Goal: Browse casually

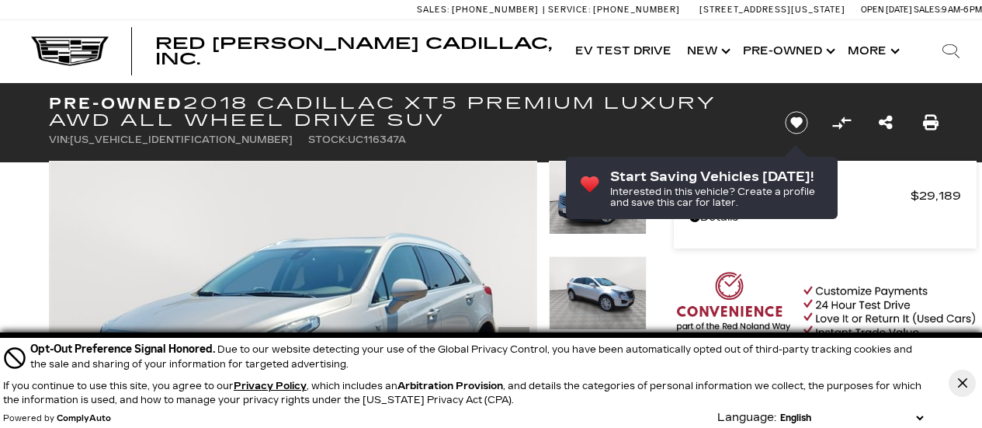
click at [962, 387] on icon "Close Button" at bounding box center [962, 382] width 9 height 9
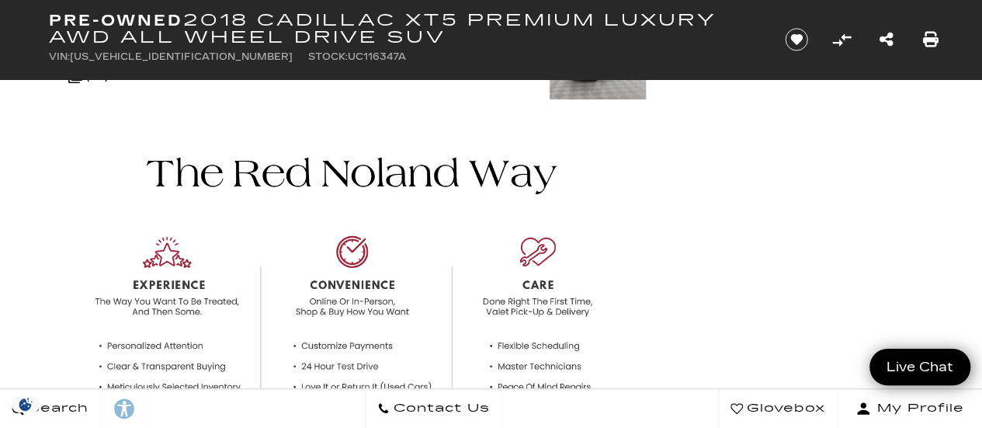
scroll to position [424, 0]
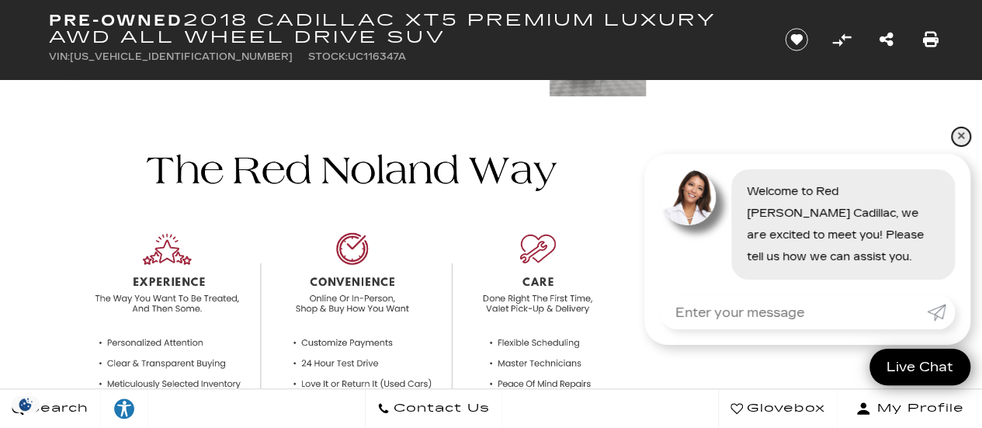
click at [958, 134] on link "✕" at bounding box center [961, 136] width 19 height 19
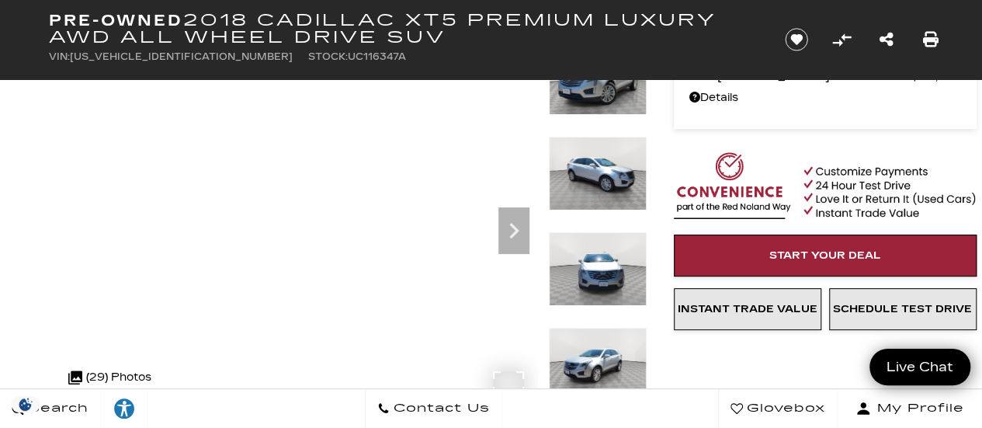
scroll to position [95, 0]
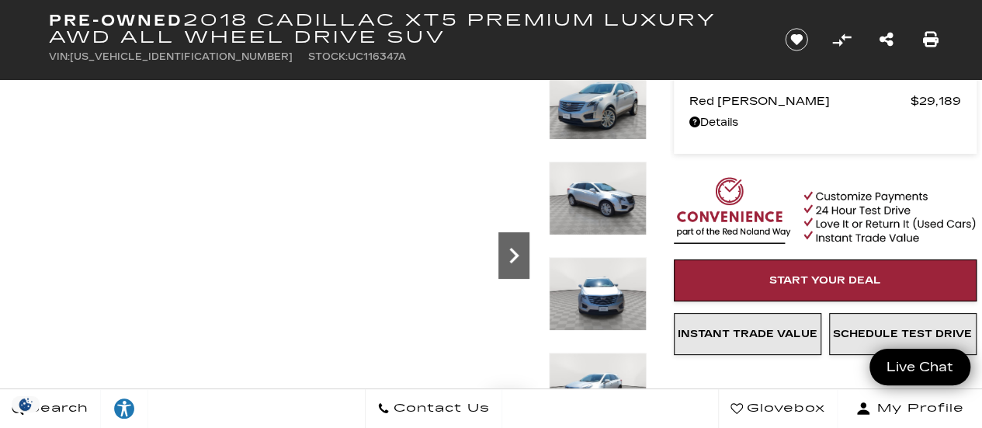
click at [521, 248] on icon "Next" at bounding box center [513, 255] width 31 height 31
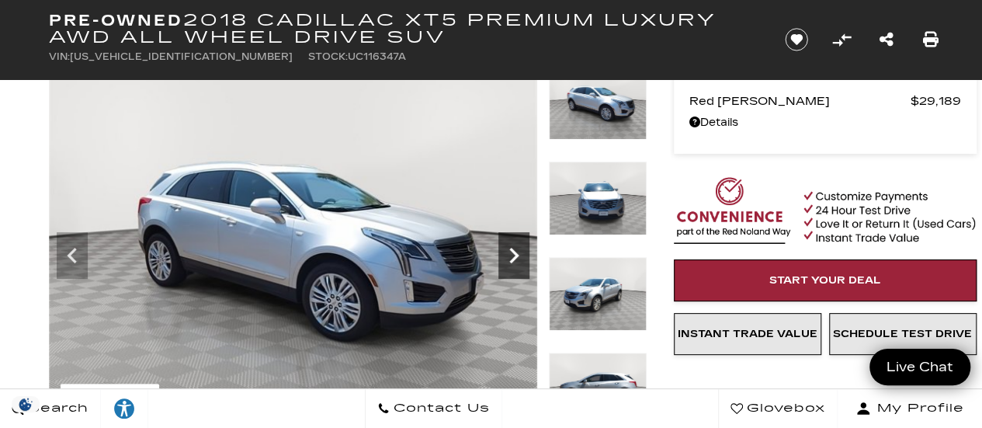
click at [521, 248] on icon "Next" at bounding box center [513, 255] width 31 height 31
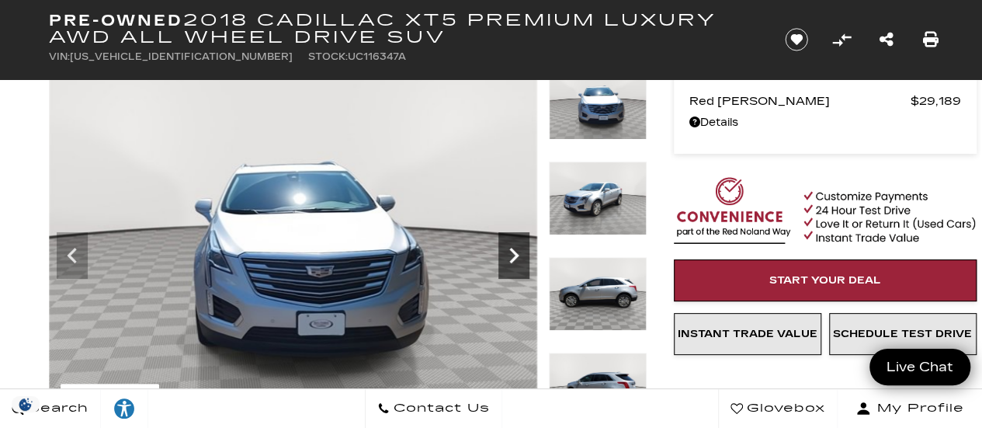
click at [521, 248] on icon "Next" at bounding box center [513, 255] width 31 height 31
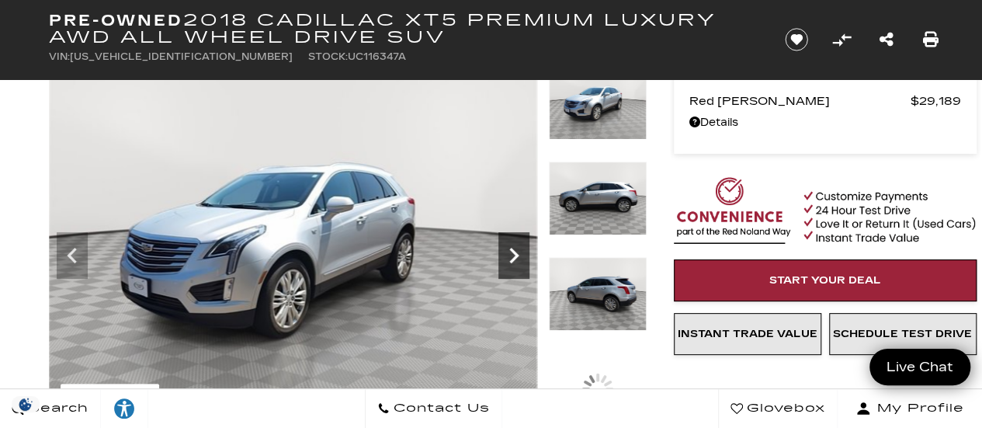
click at [521, 248] on icon "Next" at bounding box center [513, 255] width 31 height 31
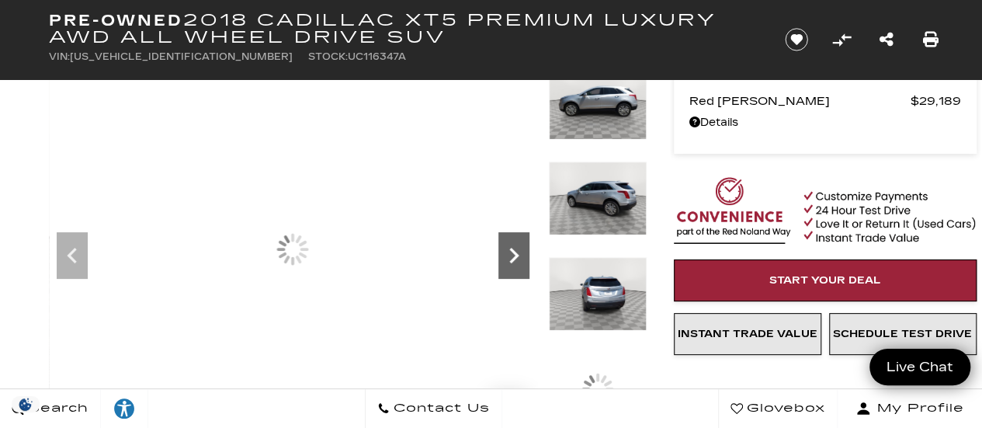
click at [521, 248] on icon "Next" at bounding box center [513, 255] width 31 height 31
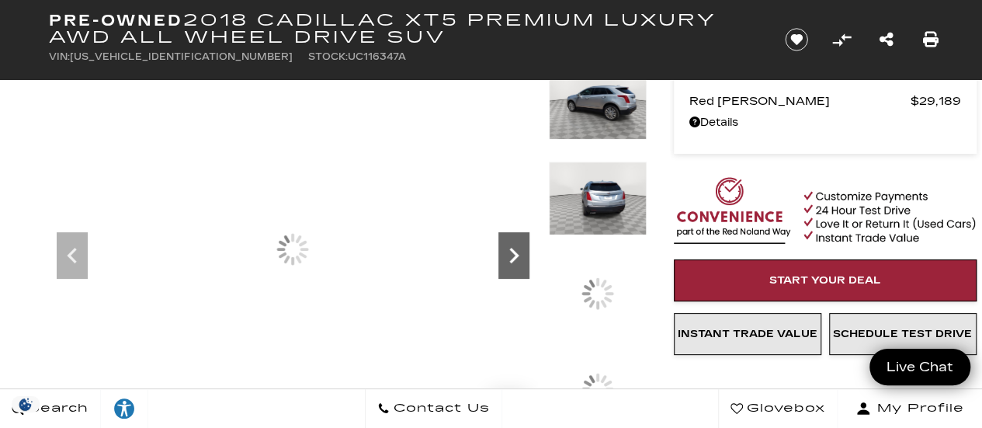
click at [521, 248] on icon "Next" at bounding box center [513, 255] width 31 height 31
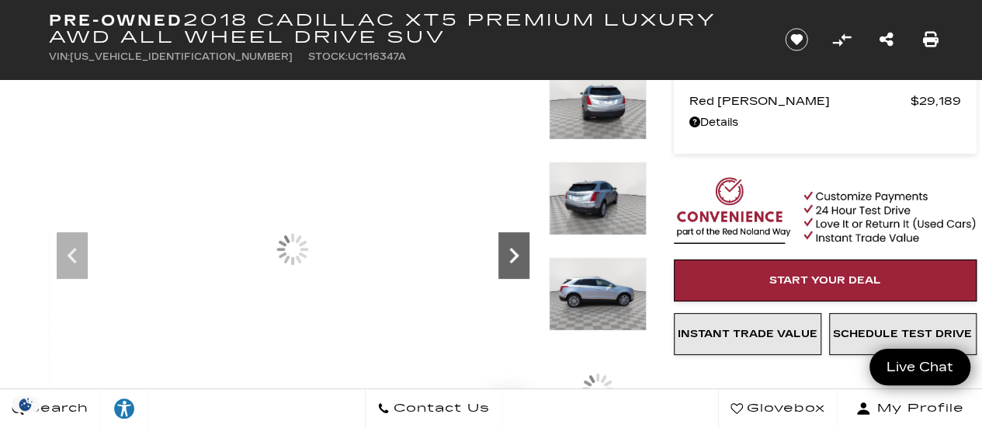
click at [521, 248] on icon "Next" at bounding box center [513, 255] width 31 height 31
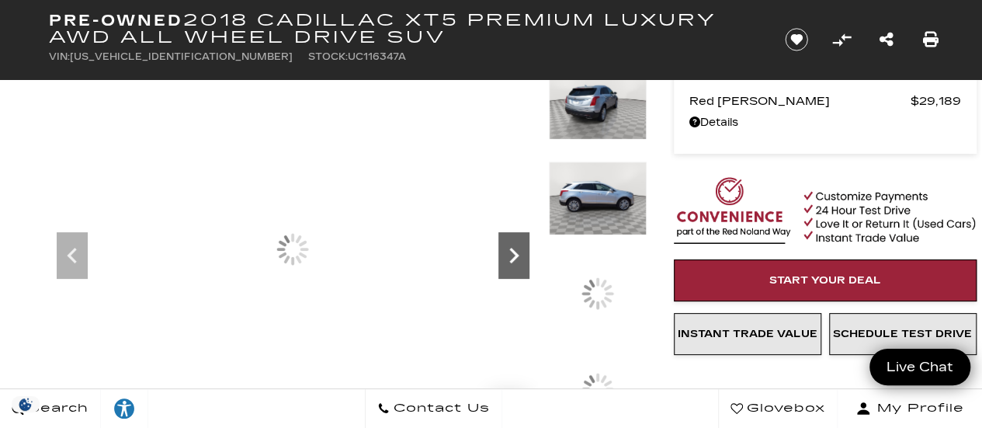
click at [521, 248] on icon "Next" at bounding box center [513, 255] width 31 height 31
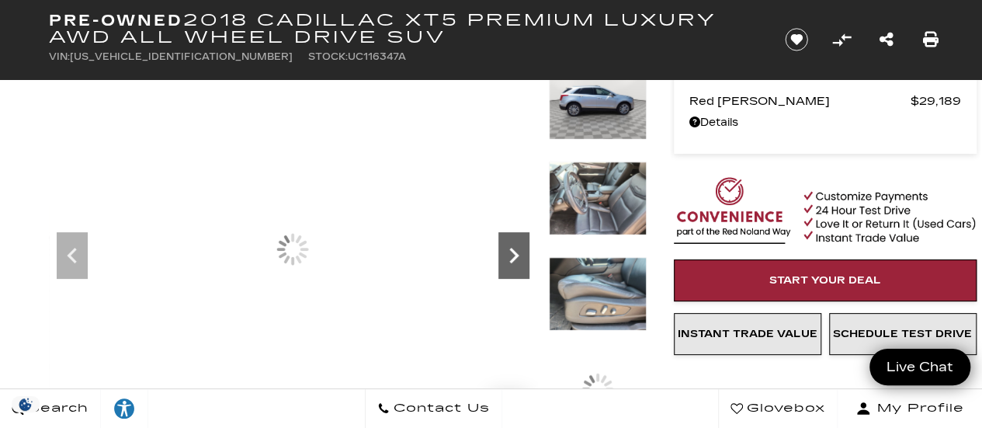
click at [521, 248] on icon "Next" at bounding box center [513, 255] width 31 height 31
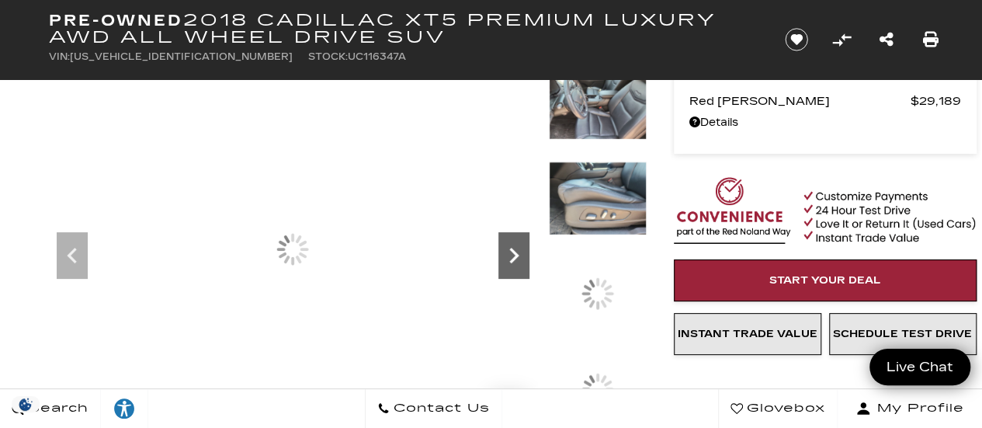
click at [521, 248] on icon "Next" at bounding box center [513, 255] width 31 height 31
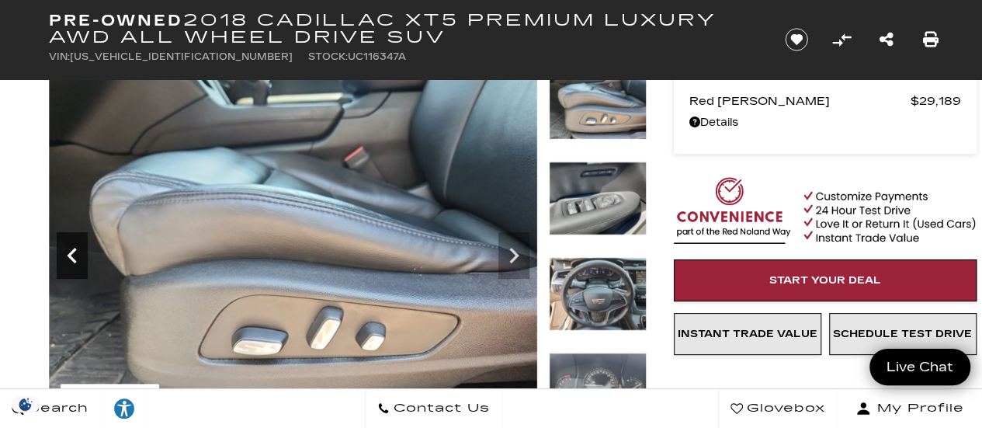
click at [71, 255] on icon "Previous" at bounding box center [72, 255] width 31 height 31
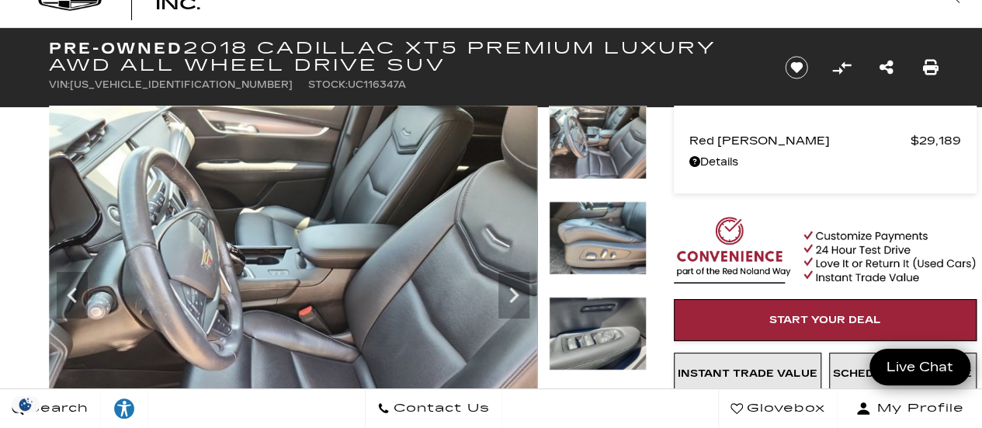
scroll to position [0, 0]
